Goal: Task Accomplishment & Management: Manage account settings

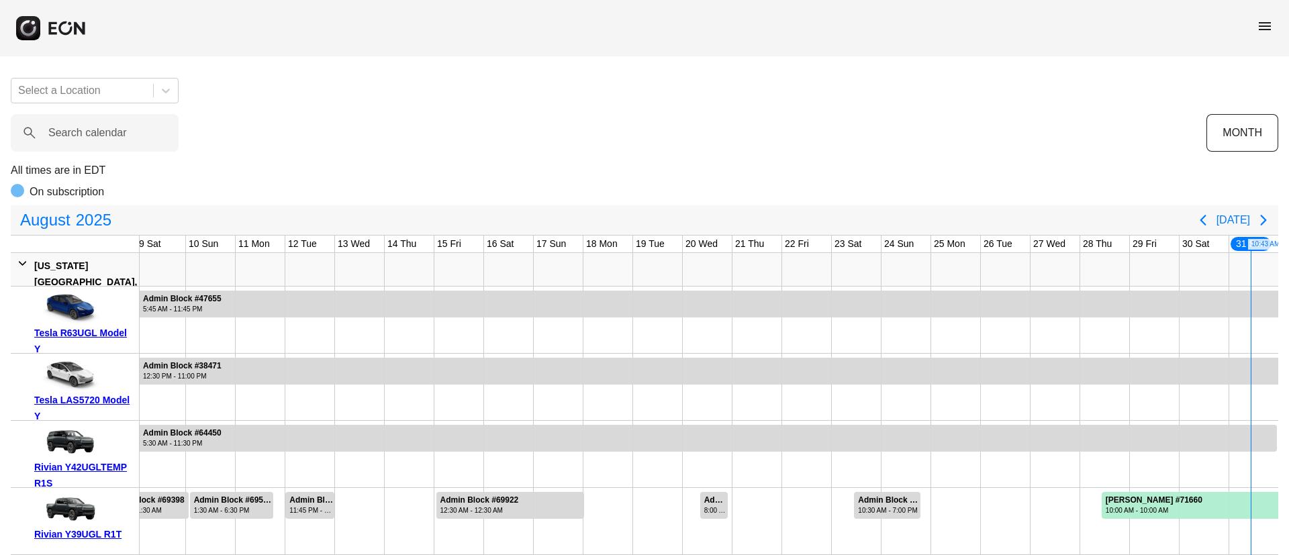
click at [859, 27] on span "menu" at bounding box center [1265, 26] width 16 height 16
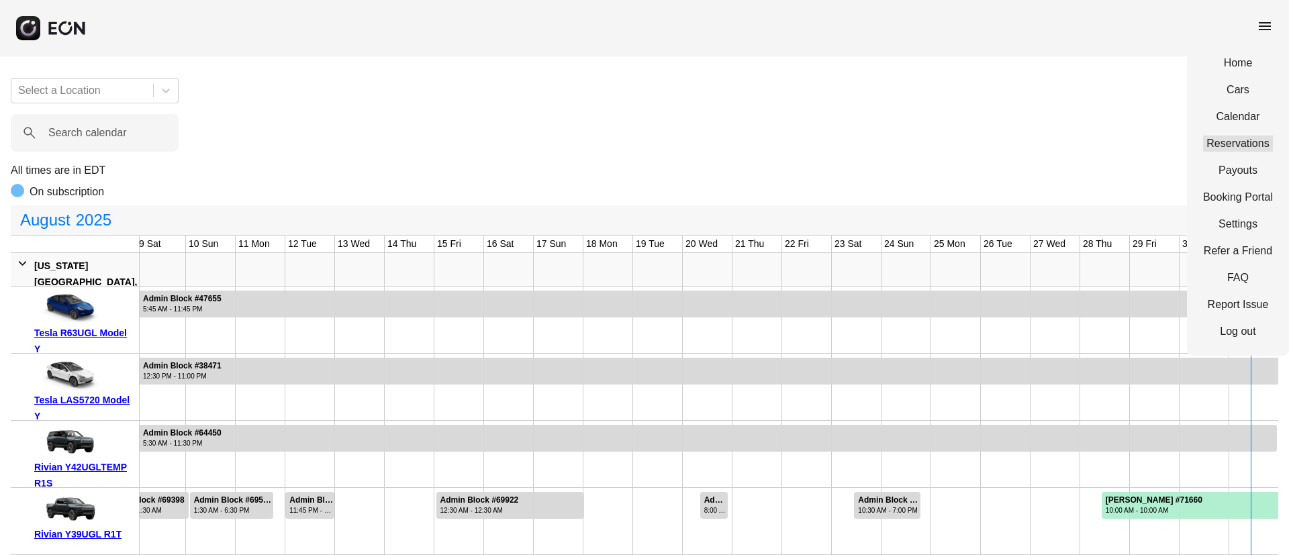
click at [859, 147] on link "Reservations" at bounding box center [1238, 144] width 70 height 16
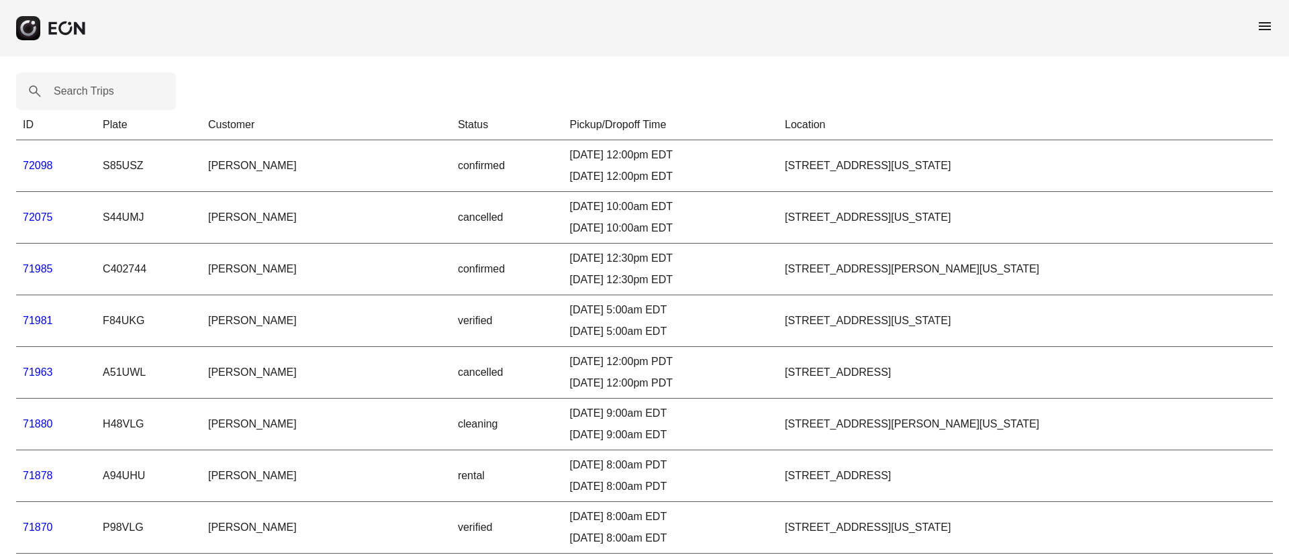
click at [82, 91] on label "Search Trips" at bounding box center [84, 91] width 60 height 16
click at [82, 91] on Trips "Search Trips" at bounding box center [96, 92] width 160 height 38
paste Trips "*****"
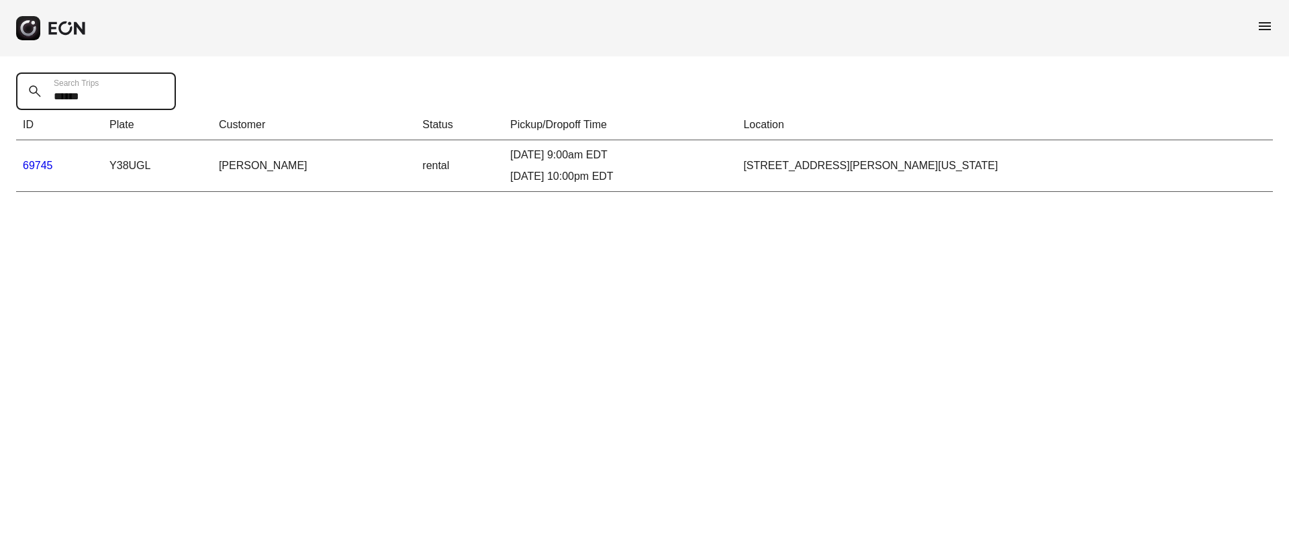
type Trips "*****"
click at [44, 161] on link "69745" at bounding box center [38, 165] width 30 height 11
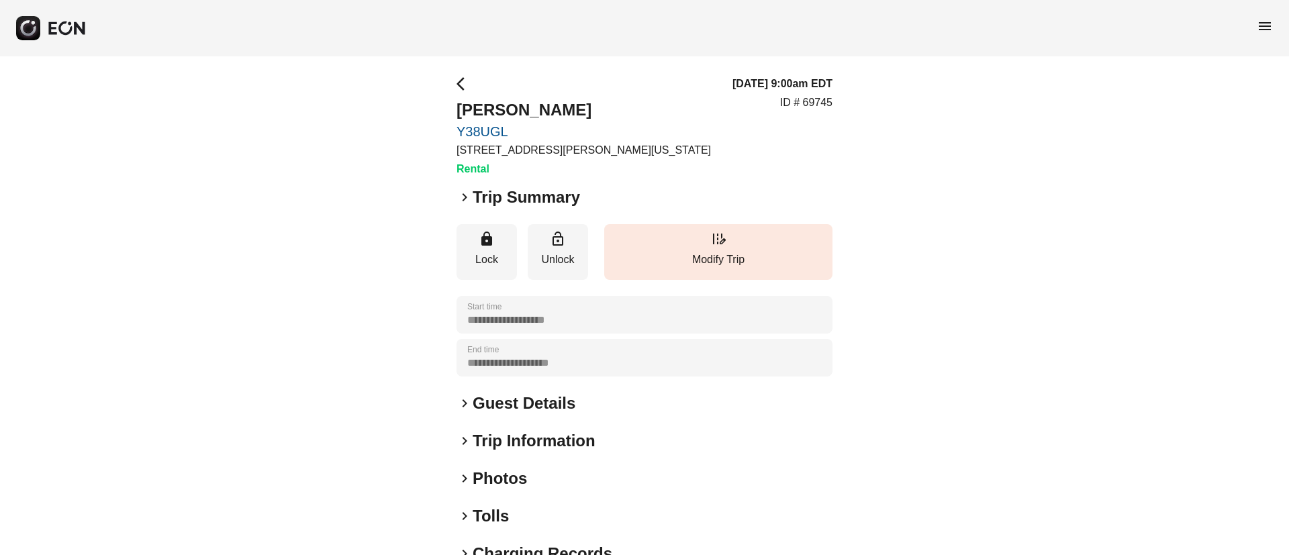
click at [542, 369] on div "keyboard_arrow_right Photos" at bounding box center [645, 478] width 376 height 21
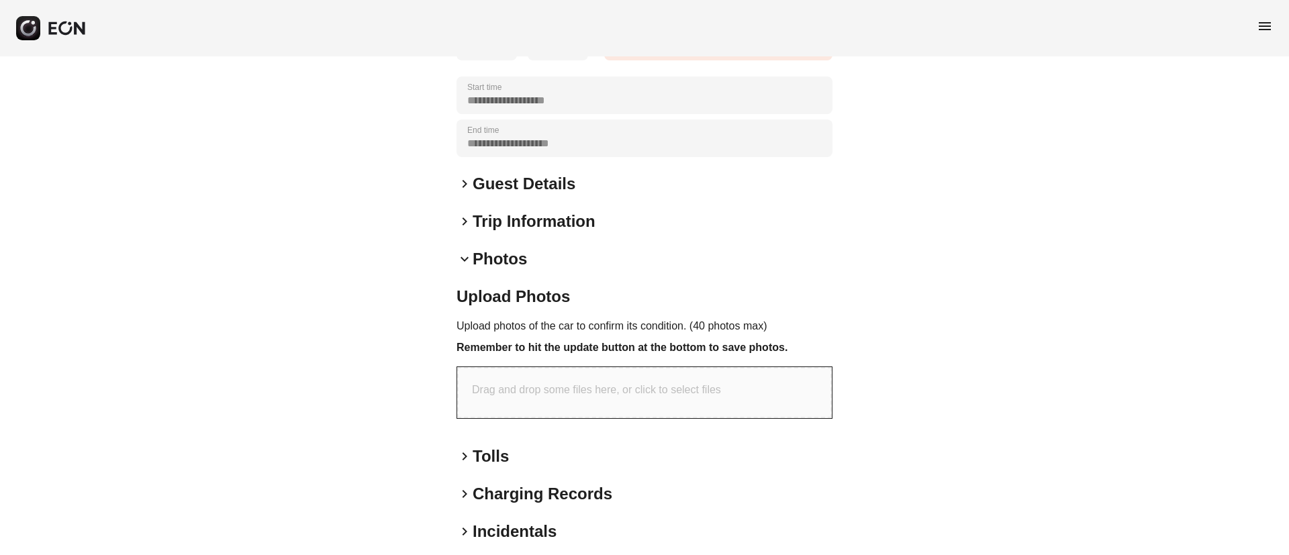
scroll to position [275, 0]
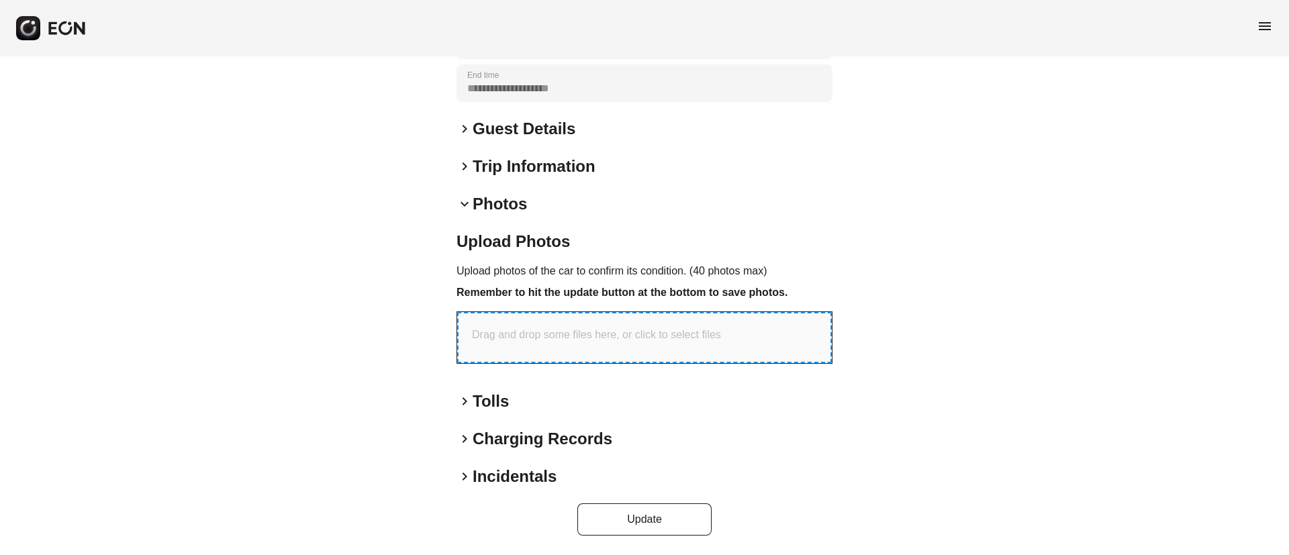
click at [601, 330] on p "Drag and drop some files here, or click to select files" at bounding box center [596, 335] width 249 height 16
type input "**********"
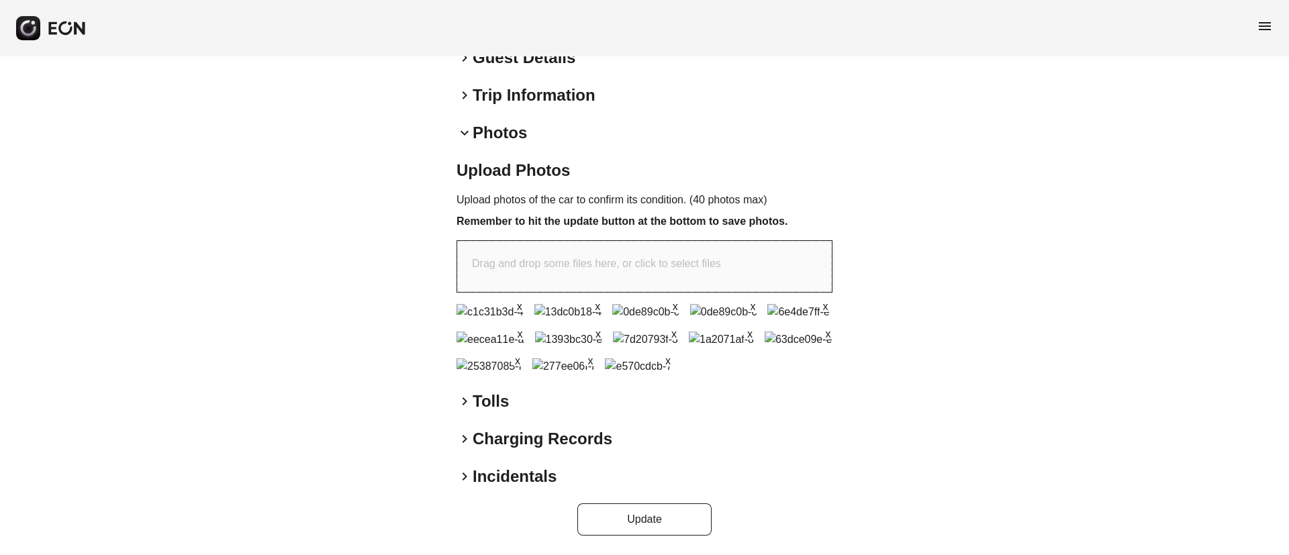
scroll to position [665, 0]
click at [635, 369] on button "Update" at bounding box center [645, 520] width 134 height 32
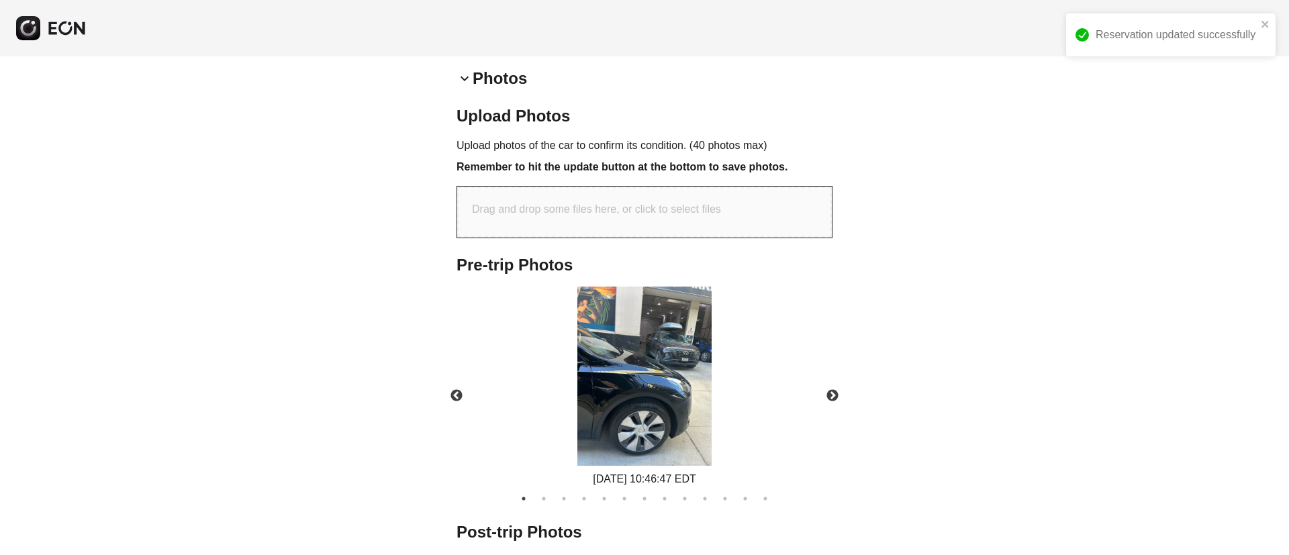
scroll to position [580, 0]
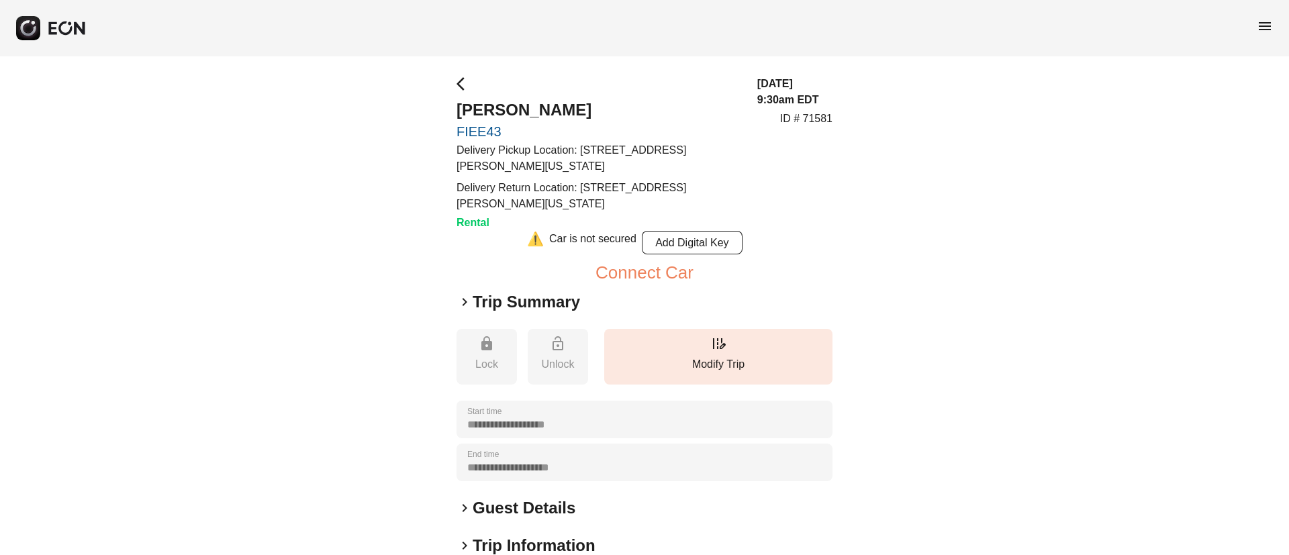
scroll to position [199, 0]
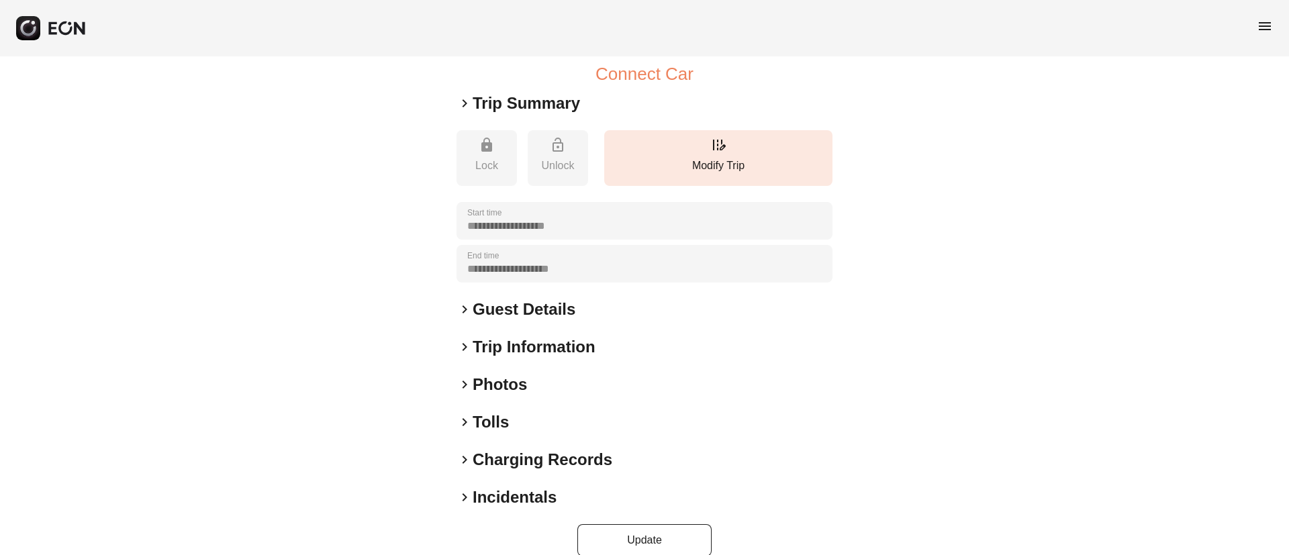
click at [510, 385] on h2 "Photos" at bounding box center [500, 384] width 54 height 21
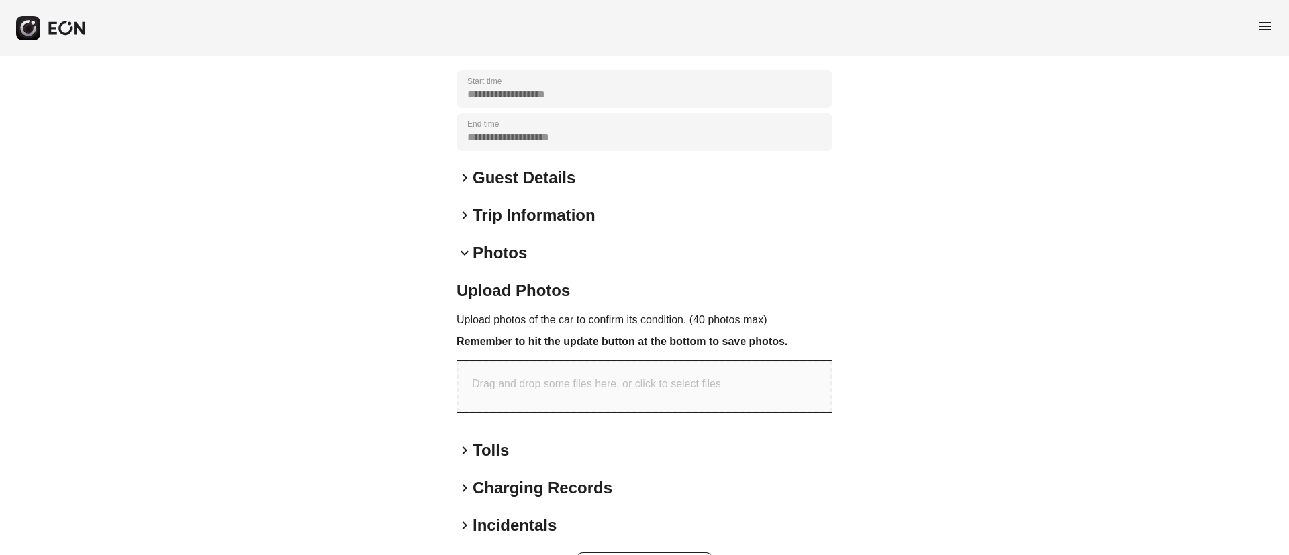
scroll to position [332, 0]
click at [642, 386] on p "Drag and drop some files here, or click to select files" at bounding box center [596, 383] width 249 height 16
type input "**********"
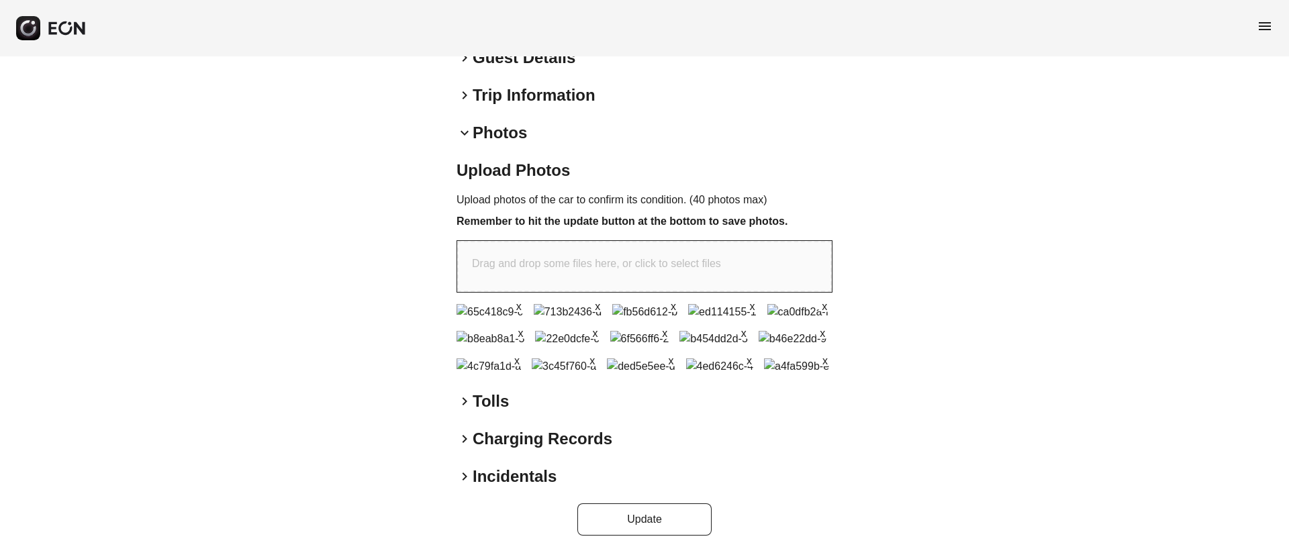
scroll to position [613, 0]
click at [635, 531] on button "Update" at bounding box center [645, 520] width 134 height 32
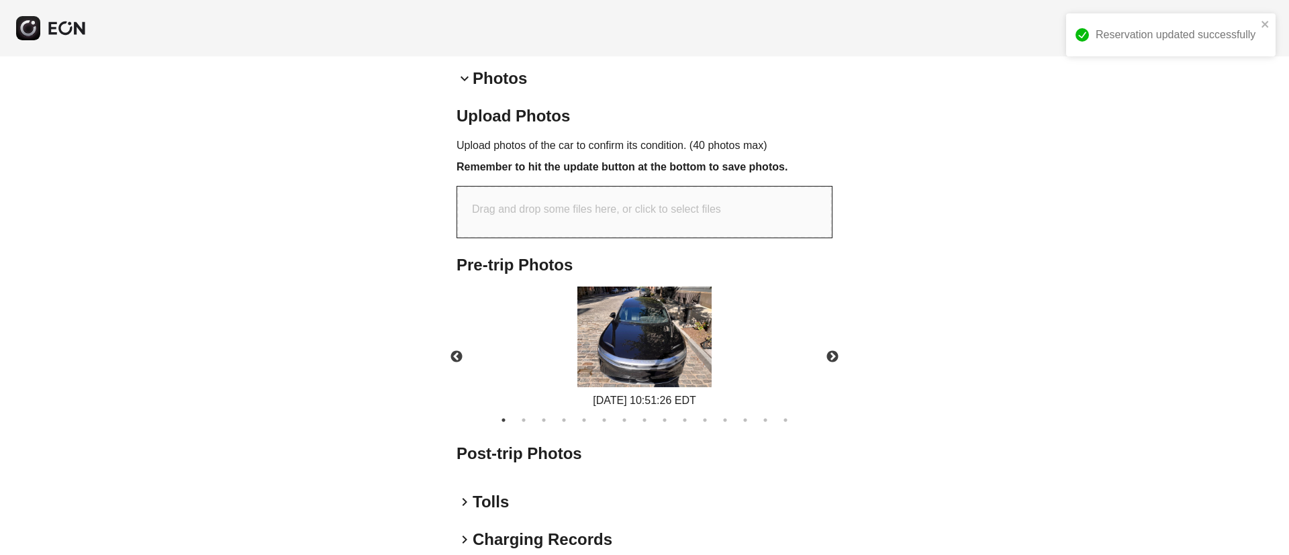
scroll to position [578, 0]
